Goal: Contribute content: Contribute content

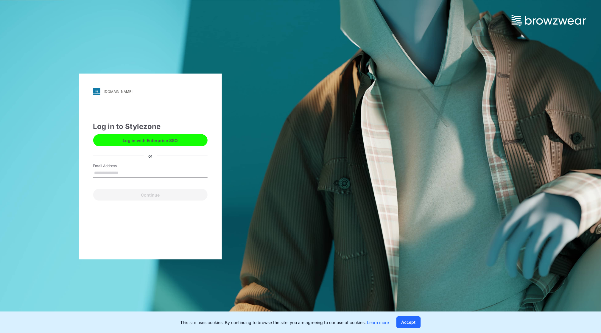
click at [106, 174] on input "Email Address" at bounding box center [150, 172] width 114 height 9
type input "**********"
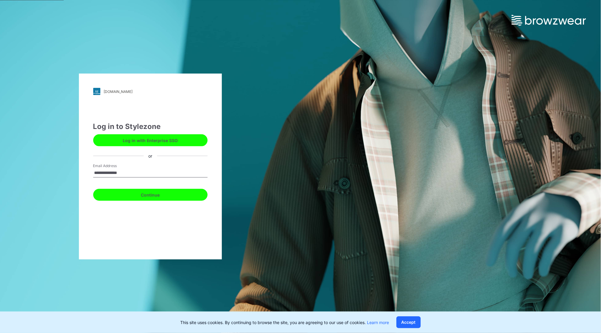
click at [151, 193] on button "Continue" at bounding box center [150, 195] width 114 height 12
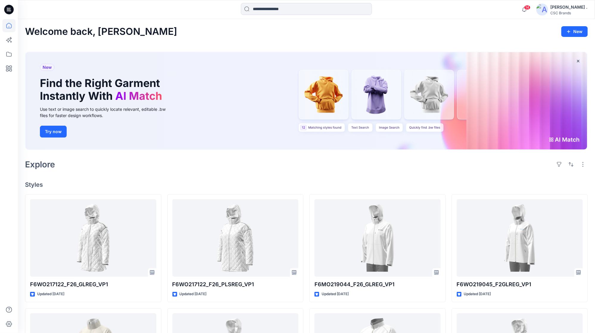
click at [40, 165] on h2 "Explore" at bounding box center [40, 165] width 30 height 10
click at [571, 8] on div "[PERSON_NAME] ." at bounding box center [568, 7] width 37 height 7
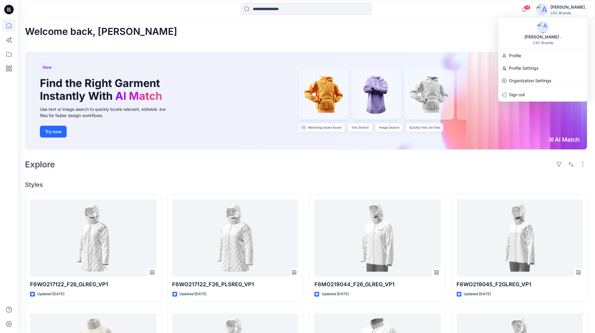
click at [571, 8] on div "[PERSON_NAME] ." at bounding box center [568, 7] width 37 height 7
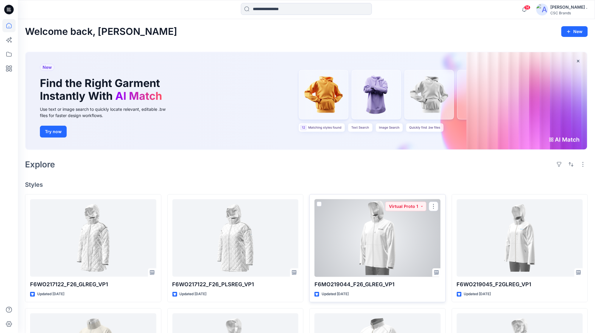
click at [380, 235] on div at bounding box center [377, 238] width 126 height 78
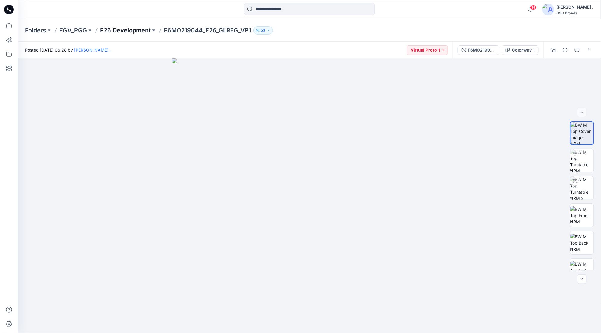
click at [120, 31] on p "F26 Development" at bounding box center [125, 30] width 51 height 8
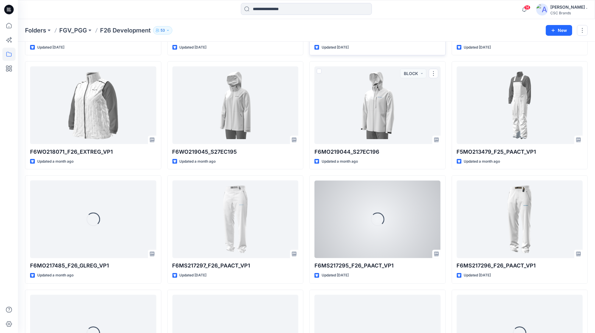
scroll to position [317, 0]
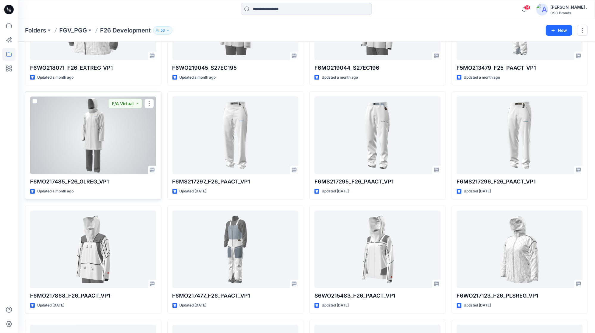
click at [92, 123] on div at bounding box center [93, 135] width 126 height 78
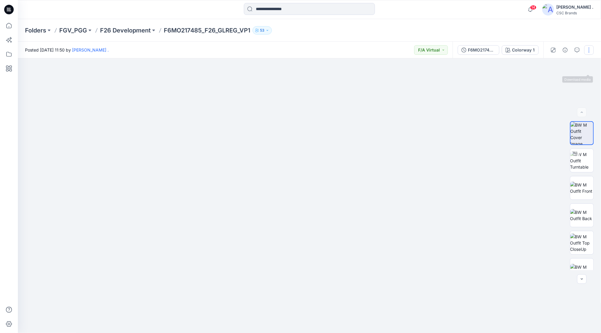
click at [590, 53] on button "button" at bounding box center [589, 50] width 10 height 10
click at [559, 83] on button "Edit" at bounding box center [563, 80] width 55 height 11
click at [469, 50] on div "F6MO217485_F26_GLREG_VP1" at bounding box center [481, 50] width 27 height 7
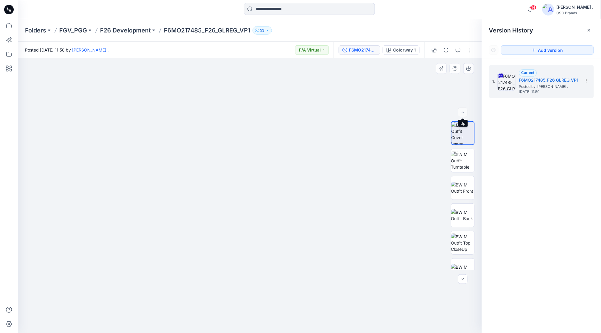
click at [463, 114] on div at bounding box center [463, 112] width 10 height 10
click at [459, 159] on img at bounding box center [462, 160] width 23 height 19
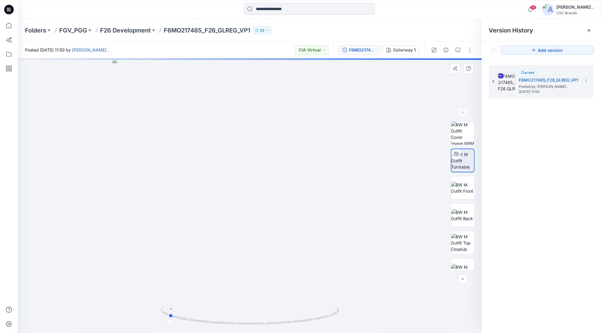
drag, startPoint x: 287, startPoint y: 324, endPoint x: 207, endPoint y: 317, distance: 80.7
click at [205, 320] on icon at bounding box center [250, 315] width 180 height 22
drag, startPoint x: 293, startPoint y: 324, endPoint x: 215, endPoint y: 319, distance: 77.8
click at [215, 319] on icon at bounding box center [250, 315] width 180 height 22
drag, startPoint x: 294, startPoint y: 326, endPoint x: 344, endPoint y: 335, distance: 51.1
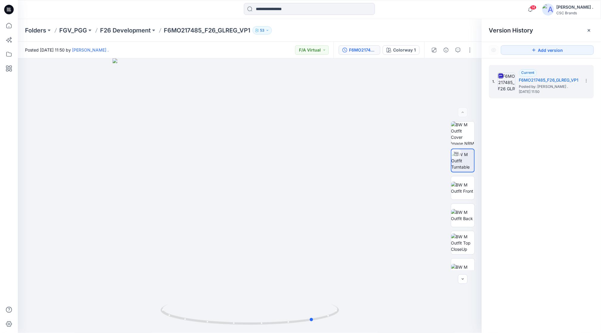
click at [344, 332] on html "14 Notifications Your style F6WO217122_F26_GLREG_VP1 has been updated with F6WO…" at bounding box center [300, 166] width 601 height 333
click at [130, 35] on div "Folders FGV_PGG F26 Development F6MO217485_F26_GLREG_VP1 53" at bounding box center [309, 30] width 583 height 23
click at [133, 28] on p "F26 Development" at bounding box center [125, 30] width 51 height 8
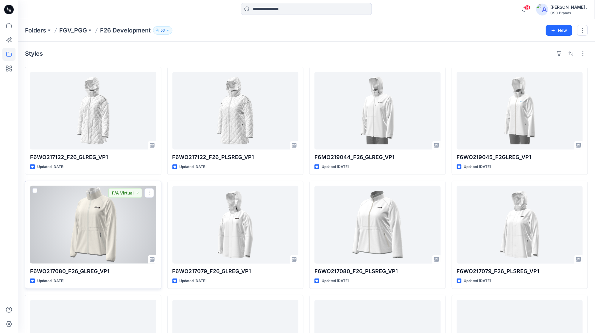
click at [117, 215] on div at bounding box center [93, 225] width 126 height 78
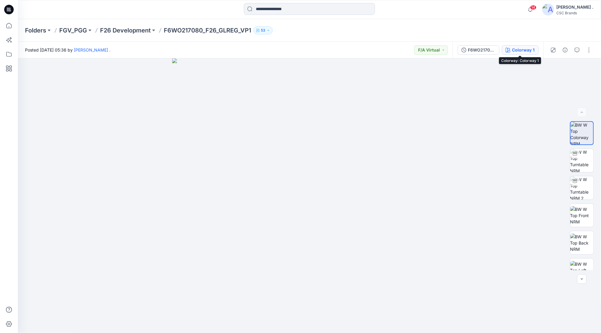
click at [521, 48] on div "Colorway 1" at bounding box center [523, 50] width 23 height 7
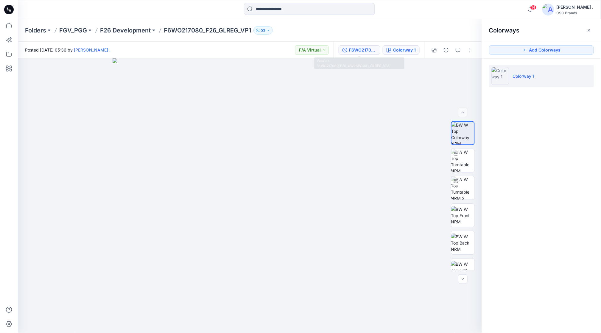
click at [356, 48] on div "F6WO217080_F26_OW26W1081_GLREG_VFA" at bounding box center [362, 50] width 27 height 7
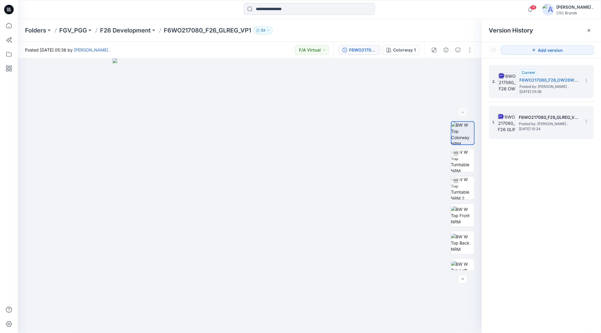
click at [524, 125] on span "Posted by: [PERSON_NAME] ." at bounding box center [549, 124] width 60 height 6
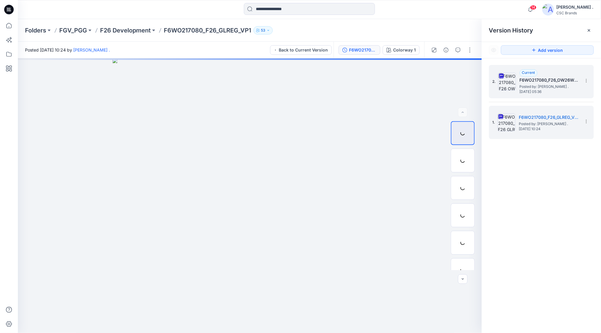
click at [514, 80] on img at bounding box center [507, 82] width 18 height 18
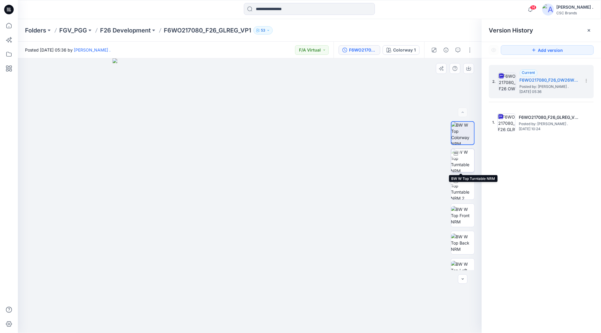
click at [462, 154] on img at bounding box center [462, 160] width 23 height 23
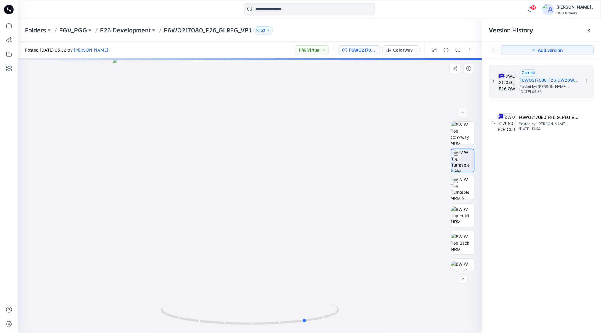
drag, startPoint x: 301, startPoint y: 324, endPoint x: 358, endPoint y: 320, distance: 56.7
click at [358, 320] on div at bounding box center [250, 195] width 464 height 274
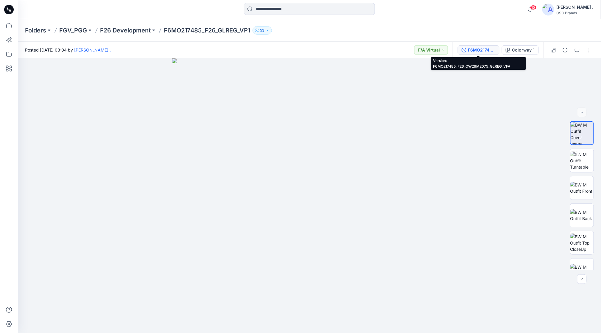
click at [481, 48] on div "F6MO217485_F26_OW26M2075_GLREG_VFA" at bounding box center [481, 50] width 27 height 7
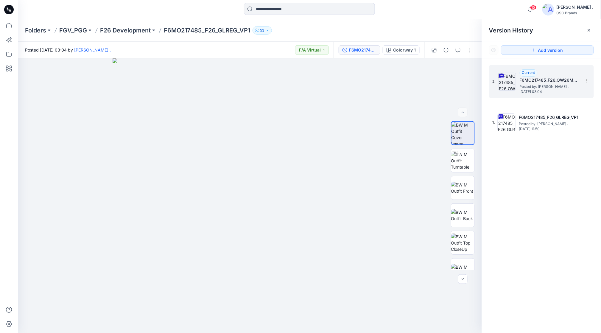
click at [547, 89] on span "Posted by: Ari ." at bounding box center [549, 87] width 60 height 6
click at [469, 50] on button "button" at bounding box center [470, 50] width 10 height 10
click at [438, 80] on button "Edit" at bounding box center [444, 80] width 55 height 11
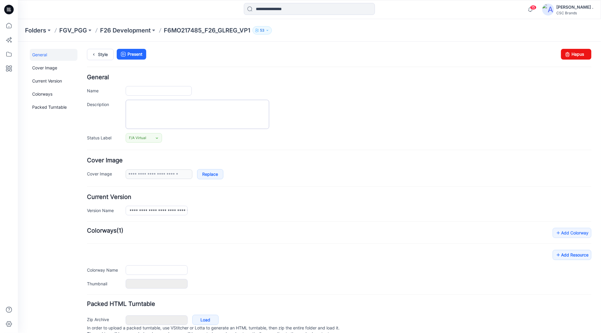
type input "**********"
type textarea "**********"
type input "**********"
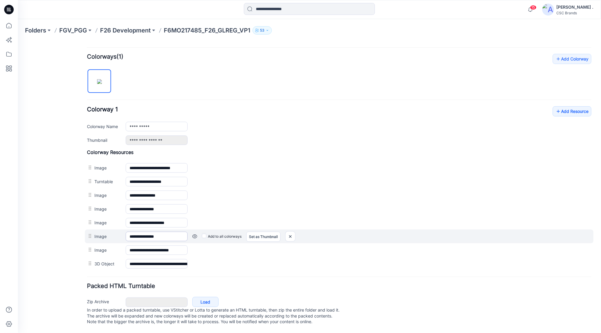
scroll to position [184, 0]
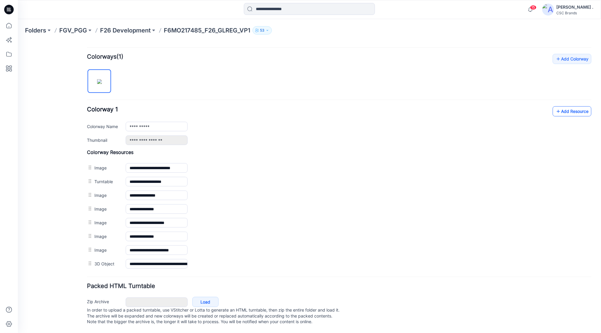
click at [566, 106] on link "Add Resource" at bounding box center [571, 111] width 39 height 10
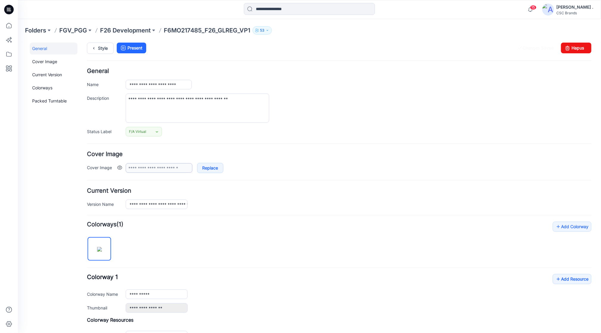
scroll to position [0, 0]
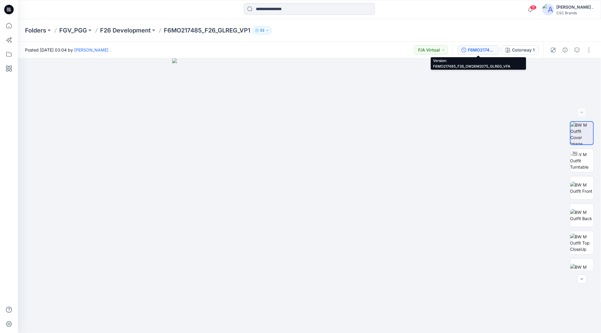
click at [478, 48] on div "F6MO217485_F26_OW26M2075_GLREG_VFA" at bounding box center [481, 50] width 27 height 7
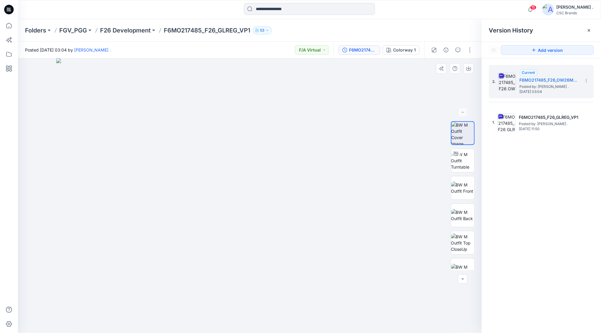
drag, startPoint x: 271, startPoint y: 128, endPoint x: 267, endPoint y: 187, distance: 59.7
click at [267, 187] on img at bounding box center [249, 195] width 387 height 275
